Goal: Check status: Check status

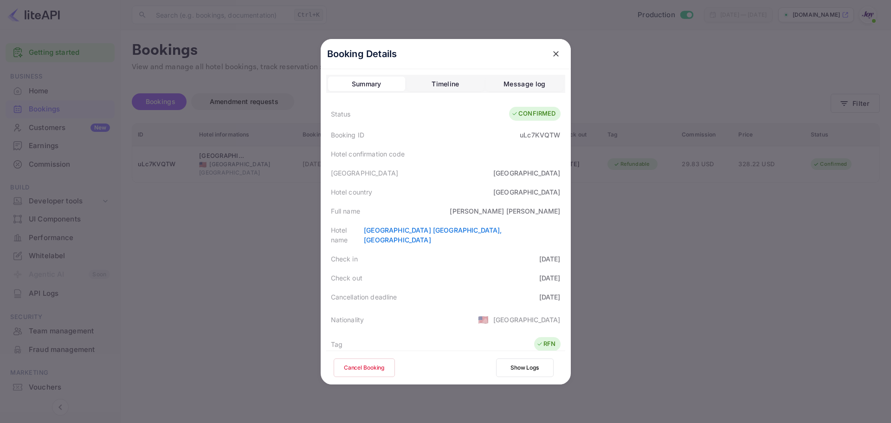
scroll to position [206, 0]
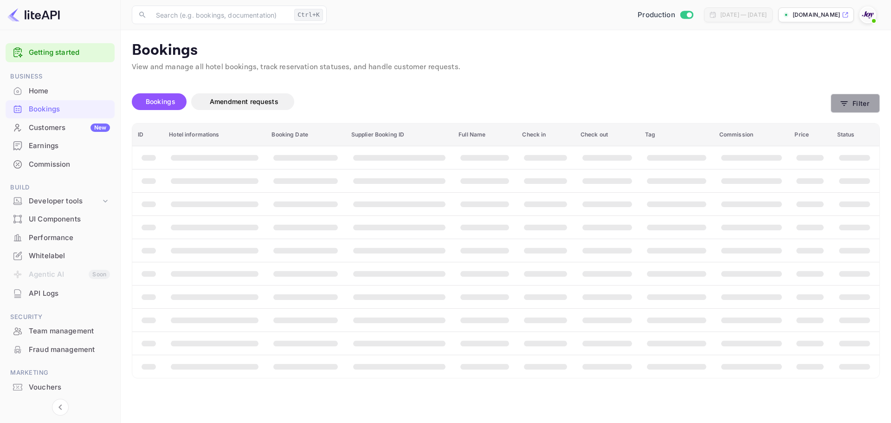
click at [855, 102] on button "Filter" at bounding box center [855, 103] width 49 height 19
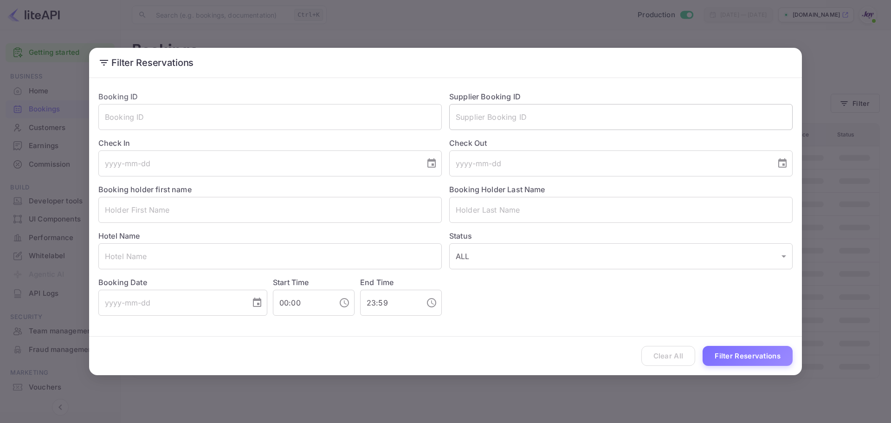
click at [541, 111] on input "text" at bounding box center [620, 117] width 343 height 26
paste input "8976511"
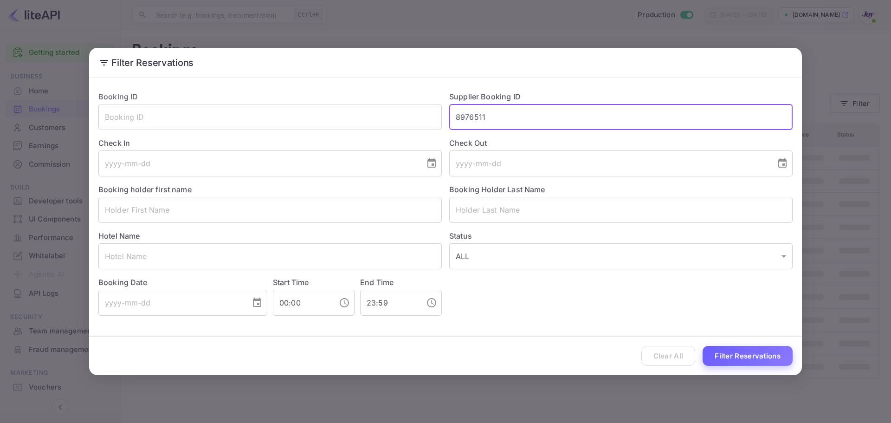
type input "8976511"
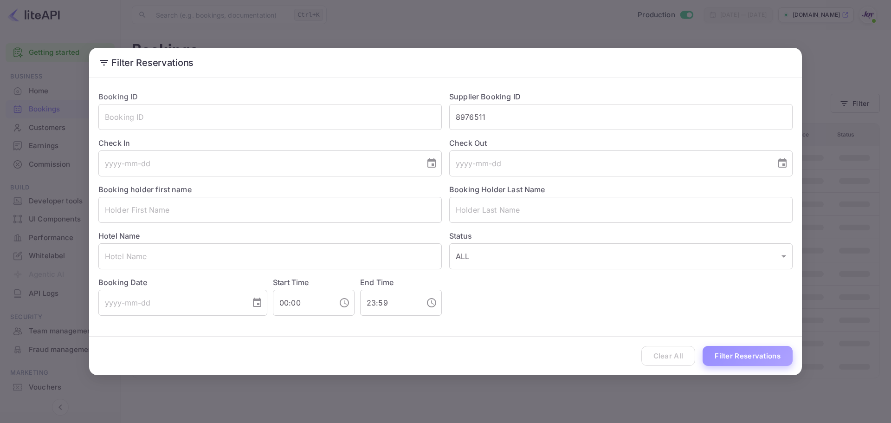
click at [760, 355] on button "Filter Reservations" at bounding box center [748, 356] width 90 height 20
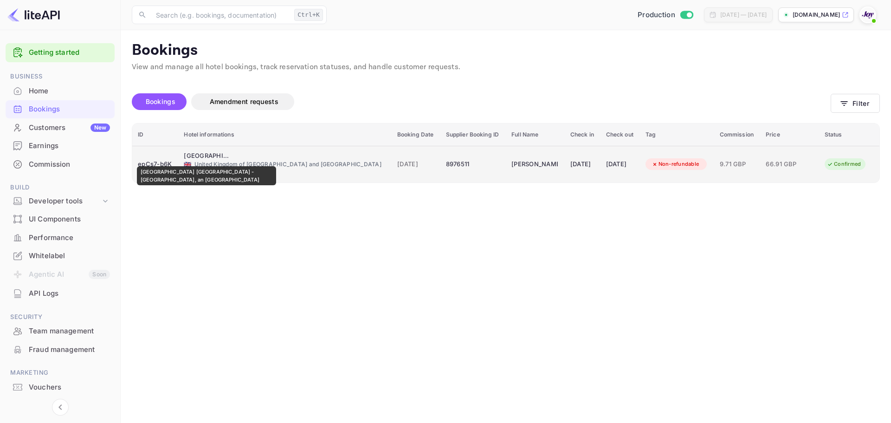
click at [206, 160] on div "Holiday Inn Newcastle - Gosforth Park, an IHG Hotel" at bounding box center [207, 155] width 46 height 9
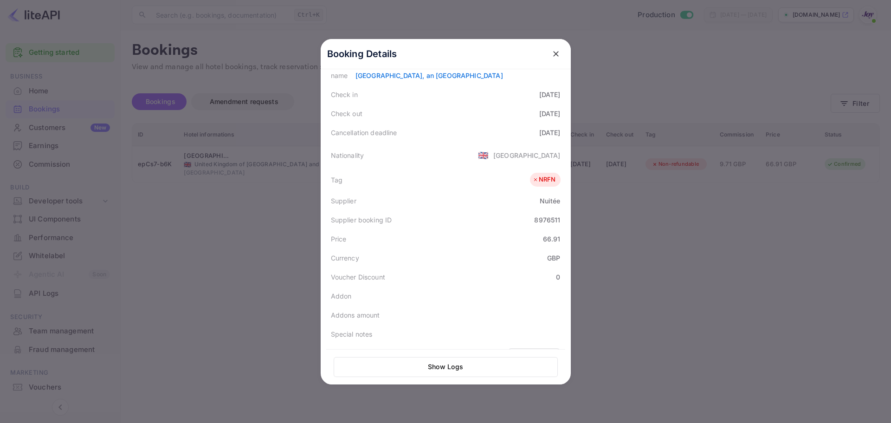
scroll to position [207, 0]
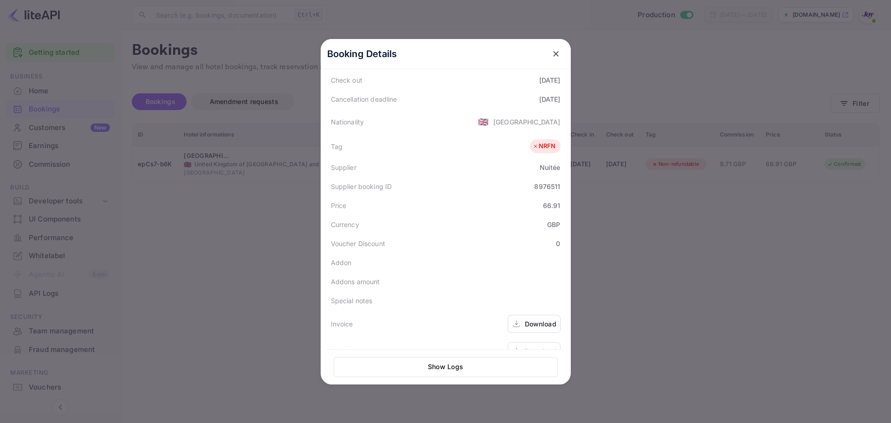
click at [699, 226] on div at bounding box center [445, 211] width 891 height 423
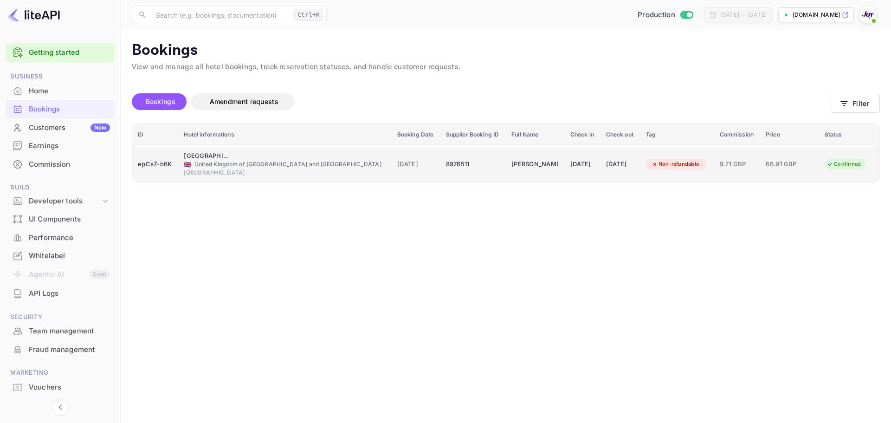
click at [245, 161] on div "🇬🇧 United Kingdom of Great Britain and Northern Ireland" at bounding box center [285, 164] width 202 height 8
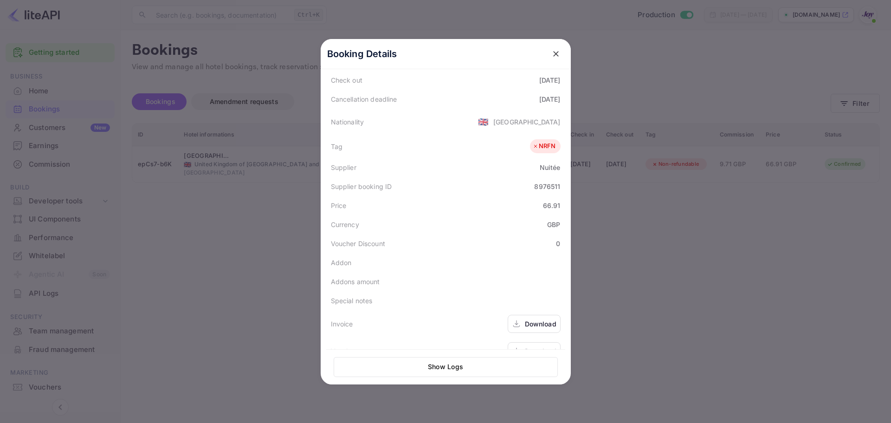
click at [512, 346] on icon at bounding box center [516, 351] width 9 height 10
